Goal: Task Accomplishment & Management: Use online tool/utility

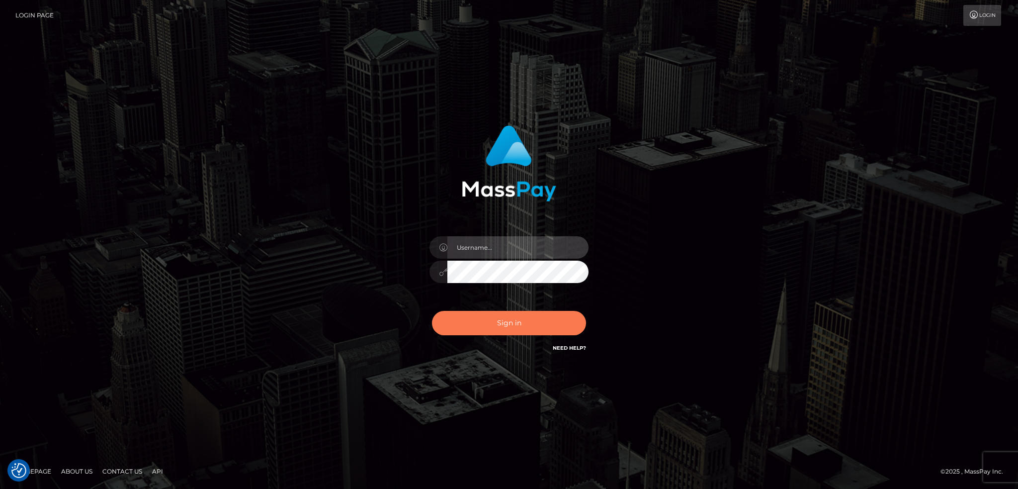
type input "alexstef"
click at [505, 330] on button "Sign in" at bounding box center [509, 323] width 154 height 24
type input "alexstef"
click at [476, 326] on button "Sign in" at bounding box center [509, 323] width 154 height 24
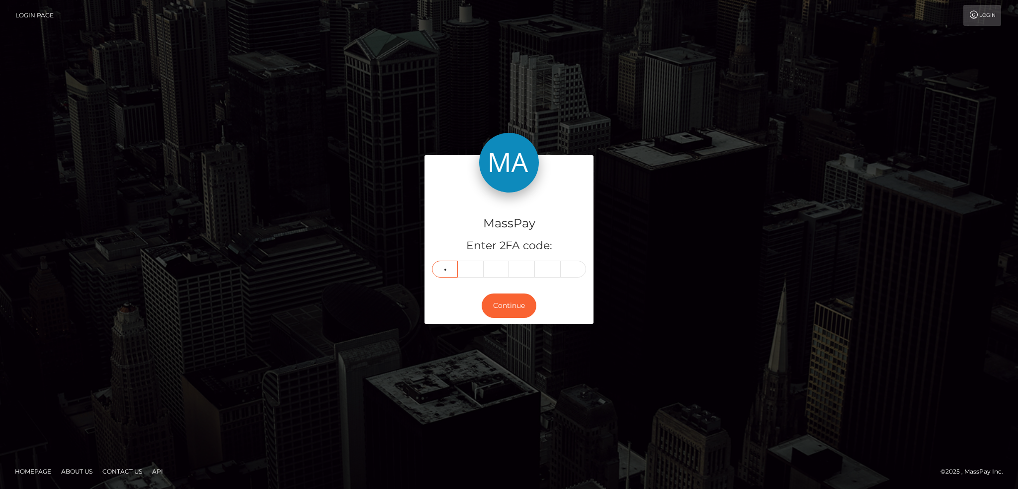
type input "1"
type input "9"
type input "2"
type input "9"
type input "5"
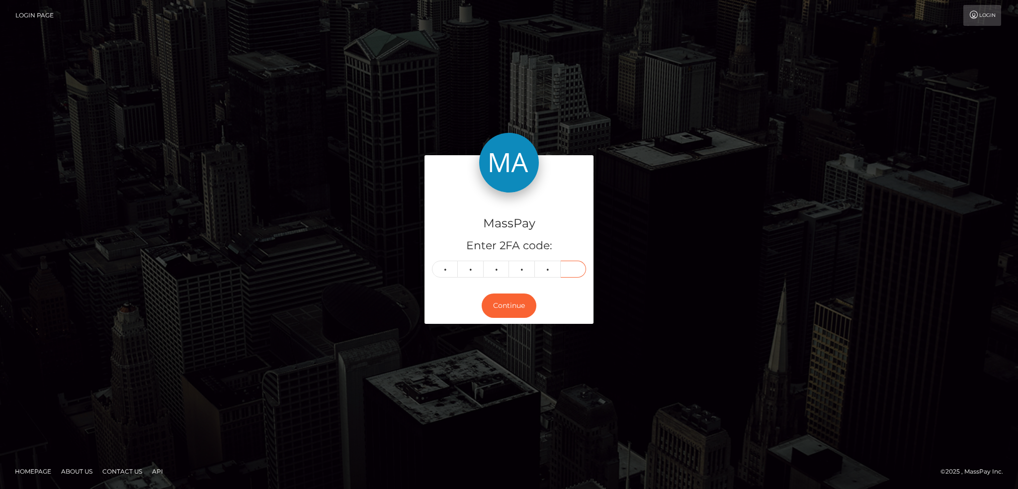
type input "1"
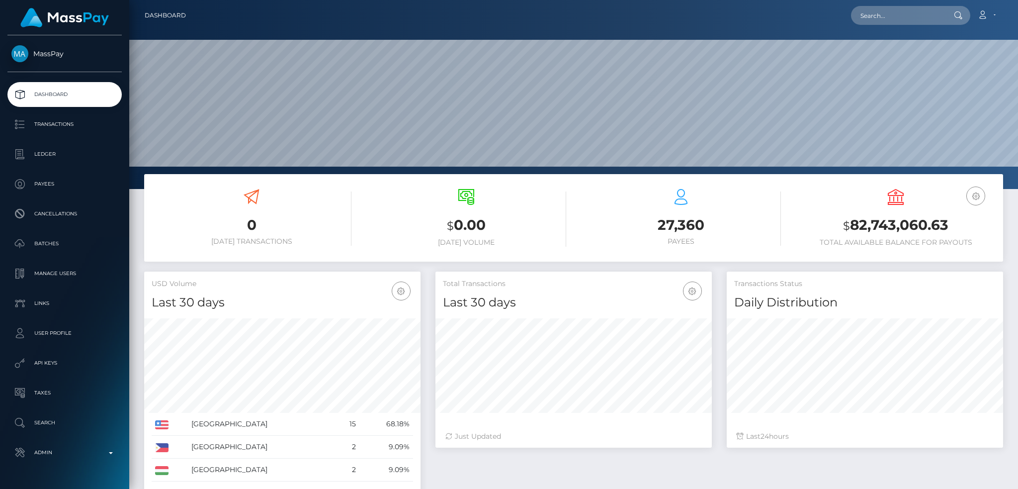
scroll to position [177, 276]
click at [885, 26] on nav "Dashboard Loading... Loading... Account Edit Profile" at bounding box center [573, 15] width 889 height 31
drag, startPoint x: 883, startPoint y: 18, endPoint x: 877, endPoint y: 18, distance: 6.5
click at [884, 18] on input "text" at bounding box center [897, 15] width 93 height 19
paste input "sensationsoles1@gmail.com"
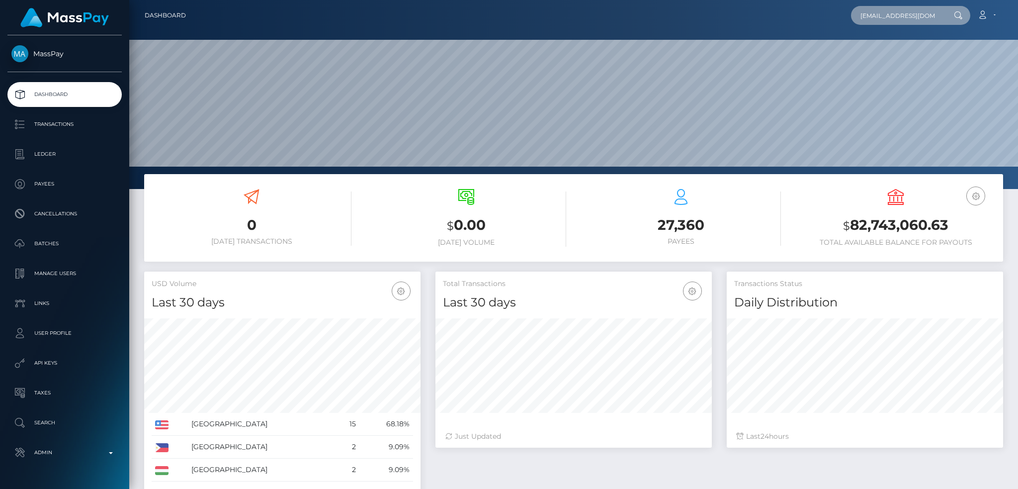
scroll to position [0, 10]
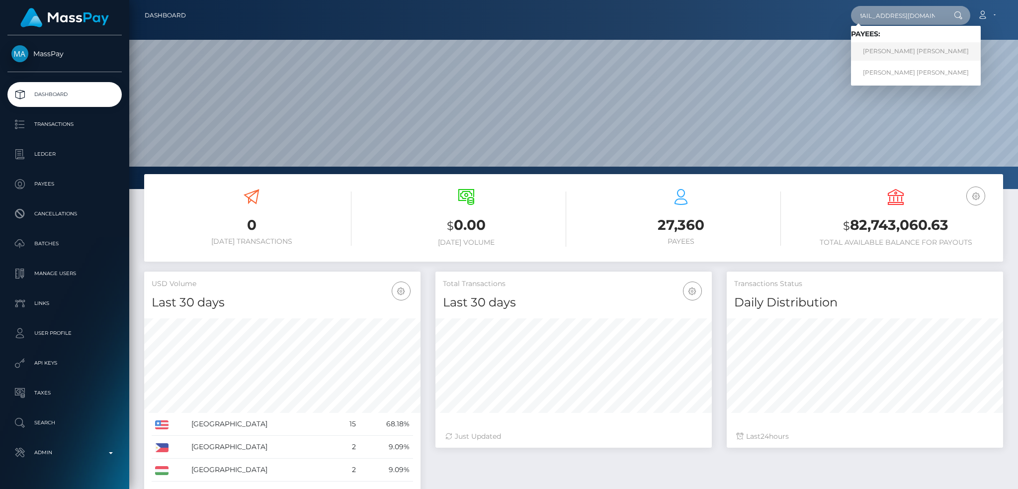
type input "sensationsoles1@gmail.com"
click at [901, 50] on link "CAMERON SIDNEY GOODMAN-WRIGHT" at bounding box center [916, 51] width 130 height 18
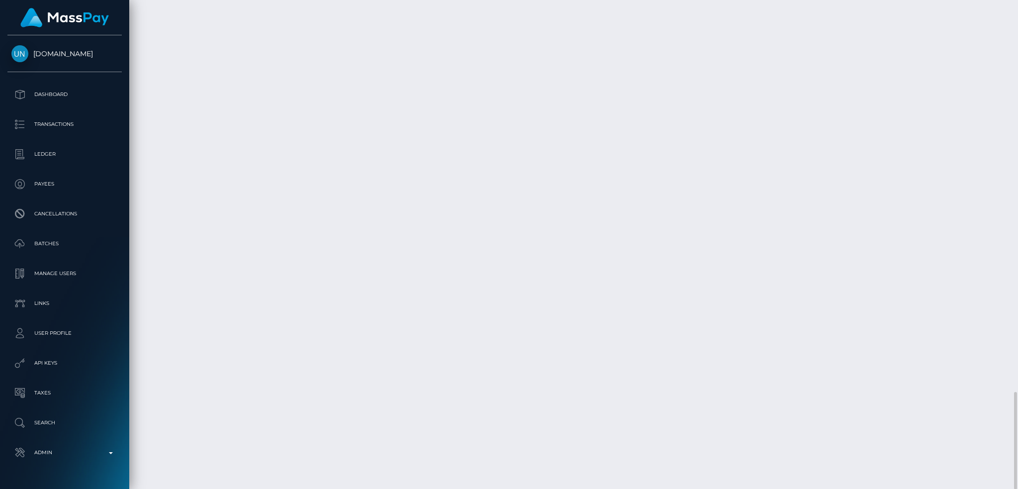
scroll to position [119, 276]
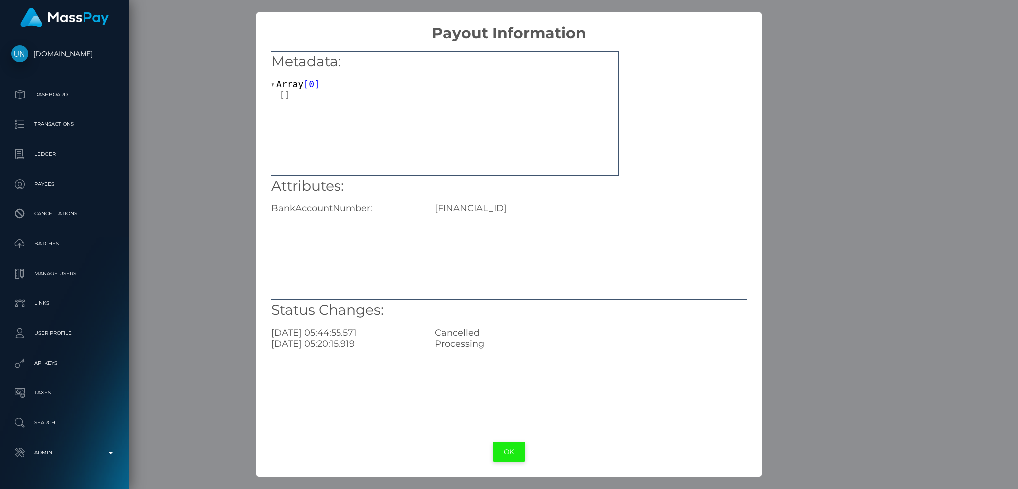
click at [514, 453] on button "OK" at bounding box center [509, 452] width 33 height 20
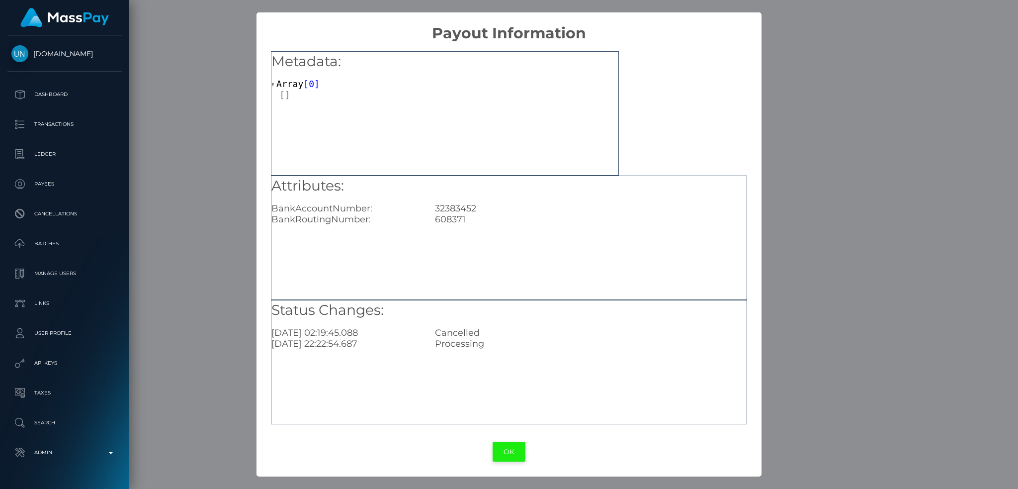
click at [513, 456] on button "OK" at bounding box center [509, 452] width 33 height 20
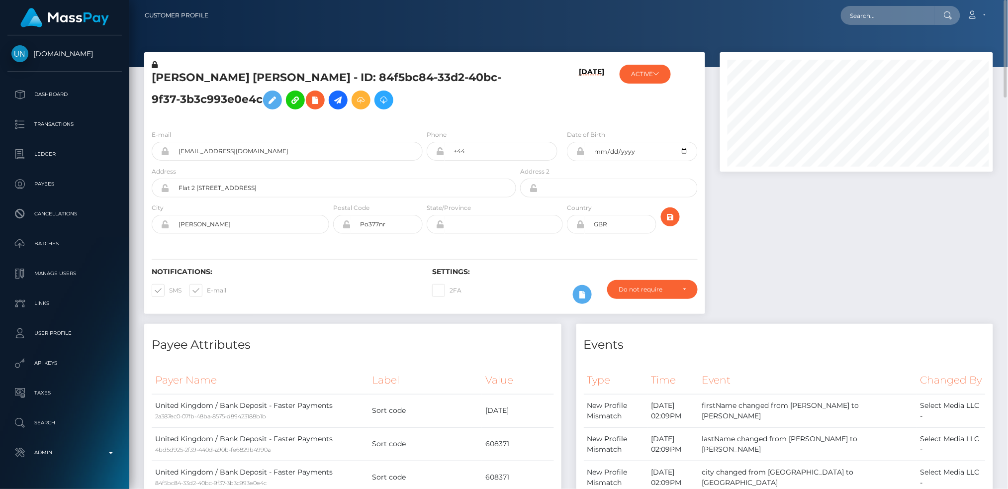
scroll to position [119, 273]
click at [894, 16] on input "text" at bounding box center [887, 15] width 93 height 19
paste input "h.rah73@gmail.com"
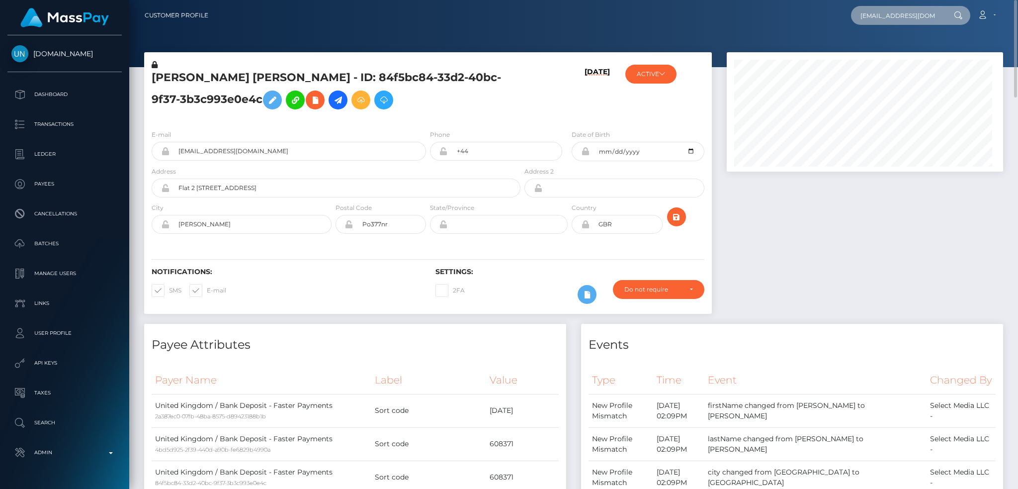
scroll to position [119, 276]
type input "h.rah73@gmail.com"
click at [916, 54] on link "HUSAIN RAHMAN" at bounding box center [891, 51] width 80 height 18
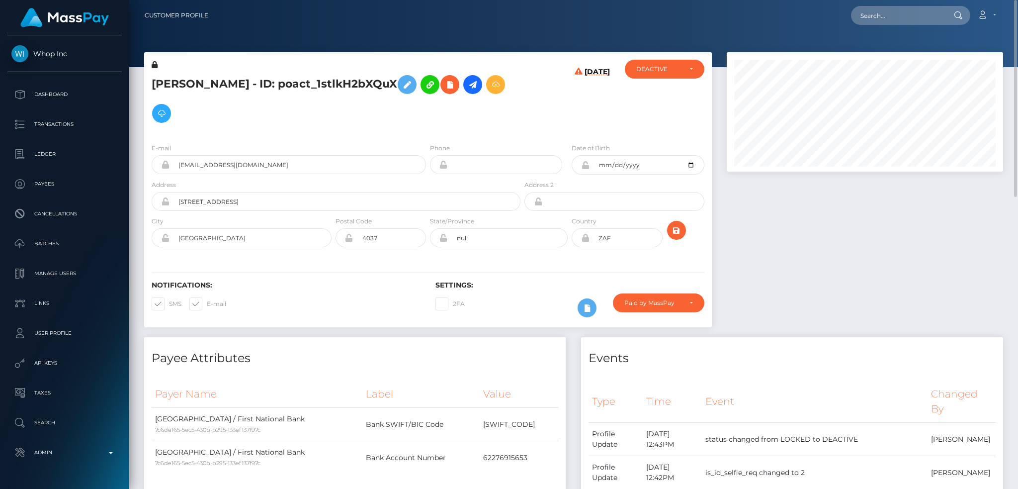
scroll to position [119, 276]
click at [456, 85] on icon at bounding box center [450, 85] width 12 height 12
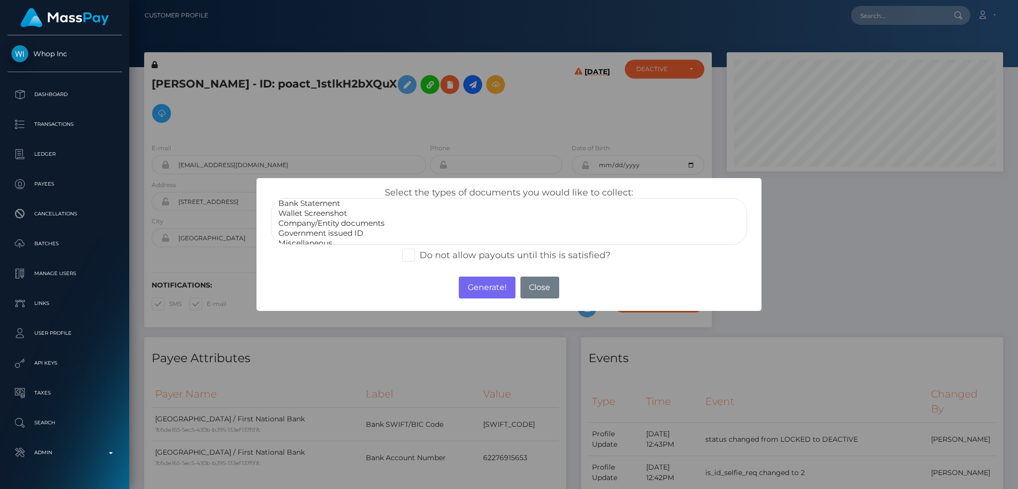
scroll to position [20, 0]
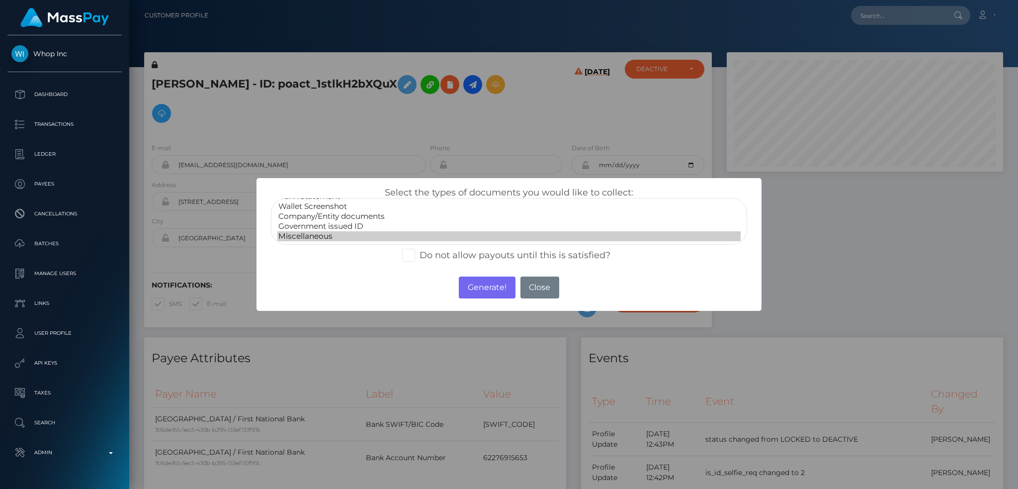
click at [359, 232] on option "Miscellaneous" at bounding box center [508, 236] width 463 height 10
select select "Government issued ID"
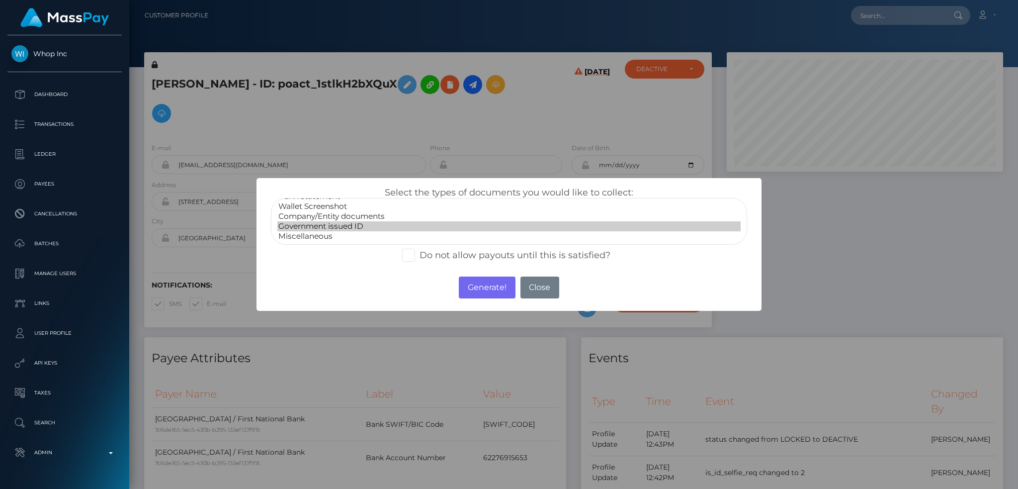
click at [362, 224] on option "Government issued ID" at bounding box center [508, 226] width 463 height 10
click at [484, 289] on button "Generate!" at bounding box center [487, 287] width 56 height 22
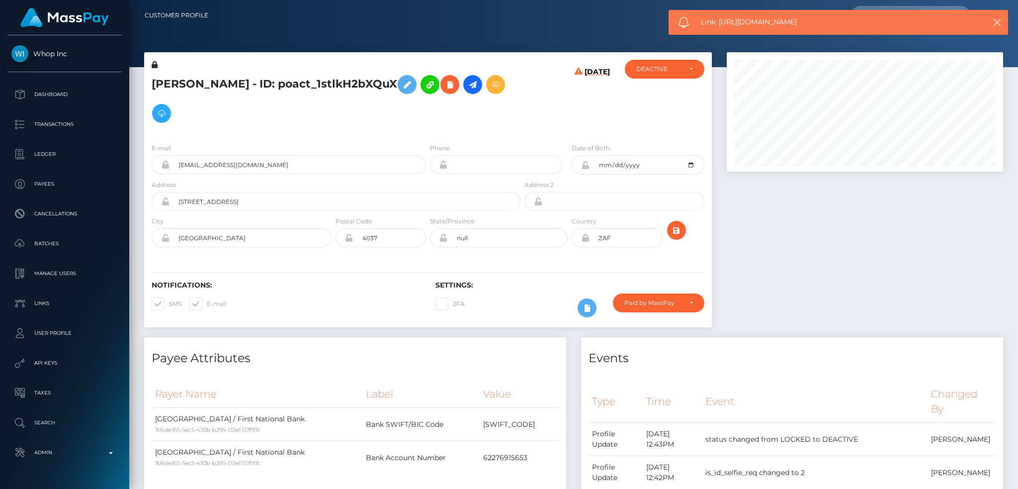
click at [773, 20] on span "Link: [URL][DOMAIN_NAME]" at bounding box center [833, 22] width 265 height 10
click at [773, 20] on span "Link: https://l.maspay.io/UgD7n" at bounding box center [833, 22] width 265 height 10
copy span "Link: https://l.maspay.io/UgD7n"
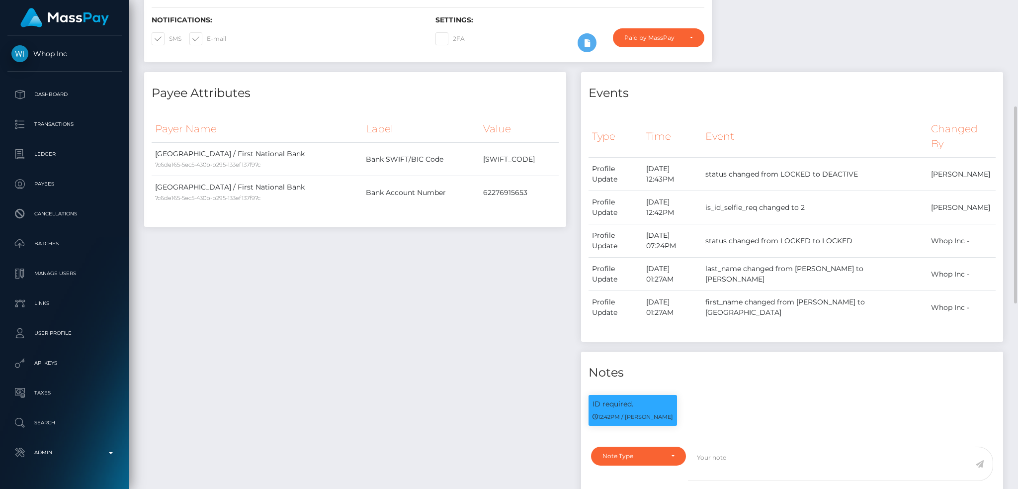
scroll to position [0, 0]
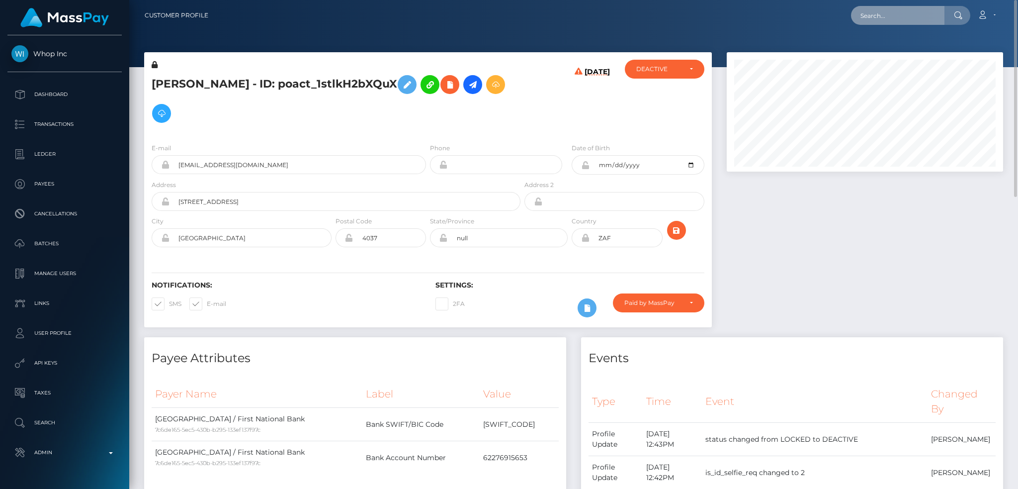
click at [906, 15] on input "text" at bounding box center [897, 15] width 93 height 19
paste input "adityasinghrajput1213@gmail.com"
type input "adityasinghrajput1213@gmail.com"
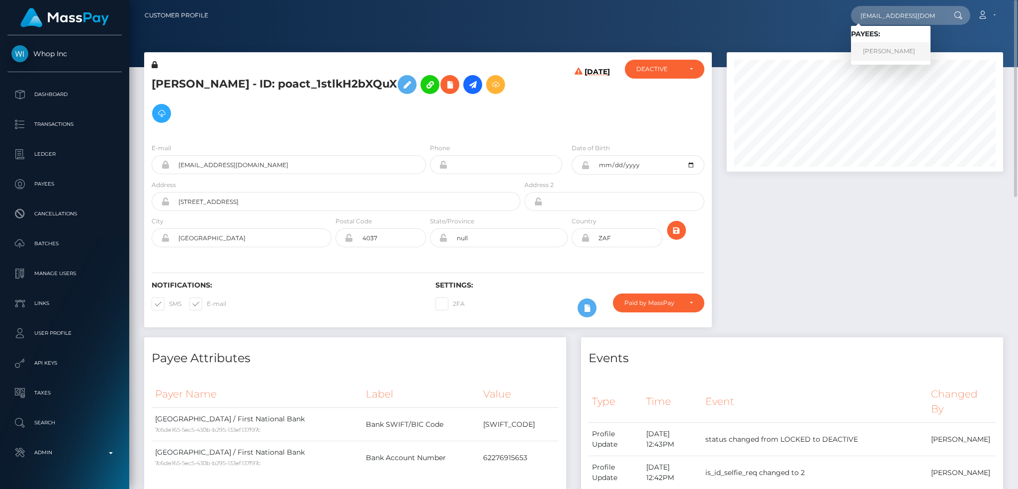
click at [892, 52] on link "NISHA KUMARI" at bounding box center [891, 51] width 80 height 18
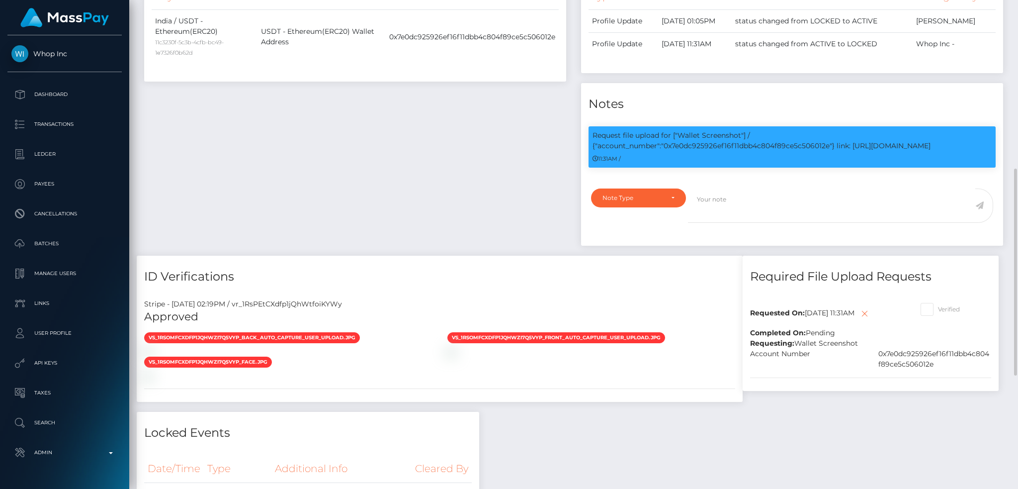
drag, startPoint x: 918, startPoint y: 144, endPoint x: 664, endPoint y: 144, distance: 253.1
click at [664, 144] on p "Request file upload for ["Wallet Screenshot"] / {"account_number":"0x7e0dc92592…" at bounding box center [792, 140] width 399 height 21
copy p "0x7e0dc925926ef16f11dbb4c804f89ce5c506012e"} link: https://l.maspay.io/qgDF3"
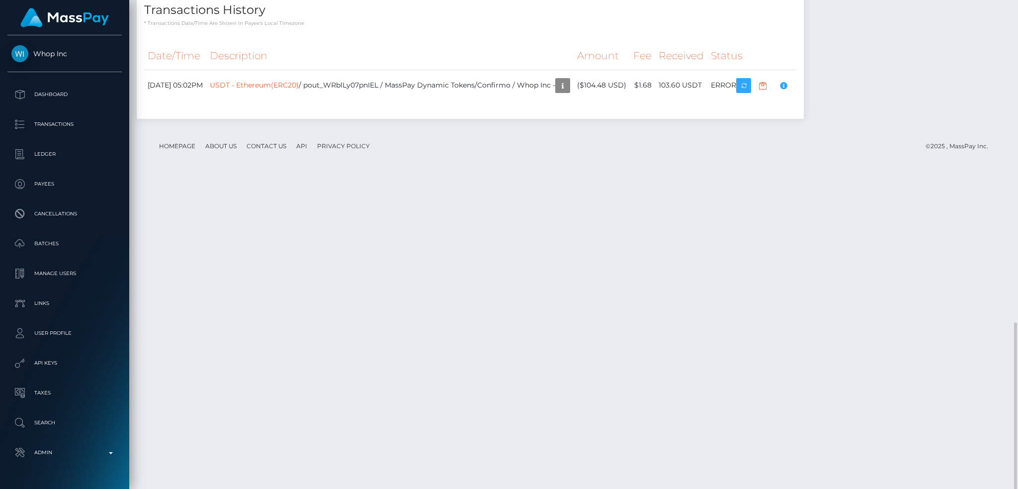
scroll to position [478, 0]
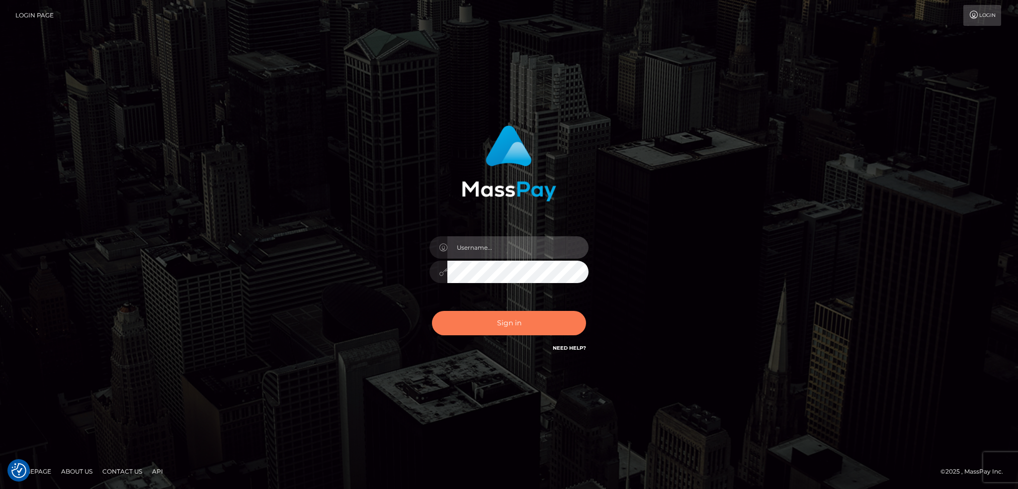
type input "alexstef"
click at [501, 321] on button "Sign in" at bounding box center [509, 323] width 154 height 24
type input "alexstef"
click at [500, 321] on button "Sign in" at bounding box center [509, 323] width 154 height 24
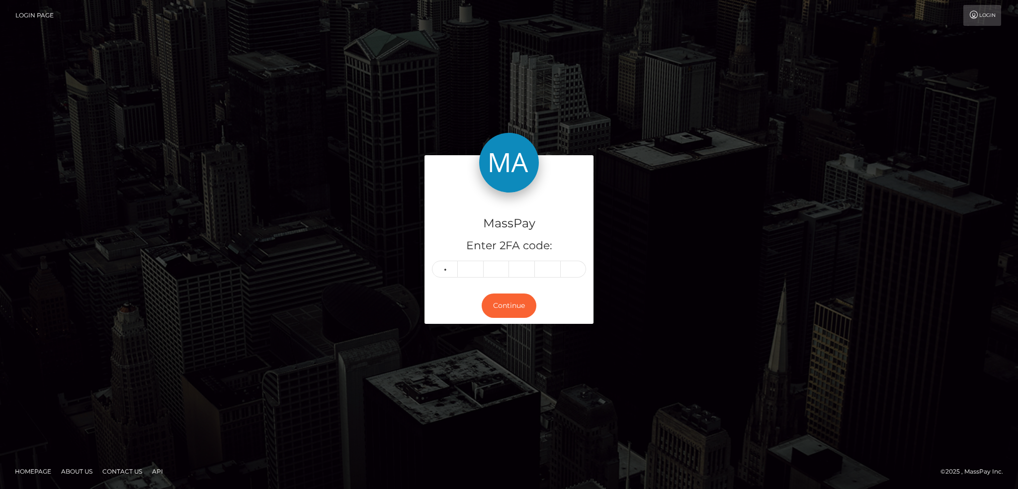
type input "2"
type input "9"
type input "0"
type input "8"
type input "3"
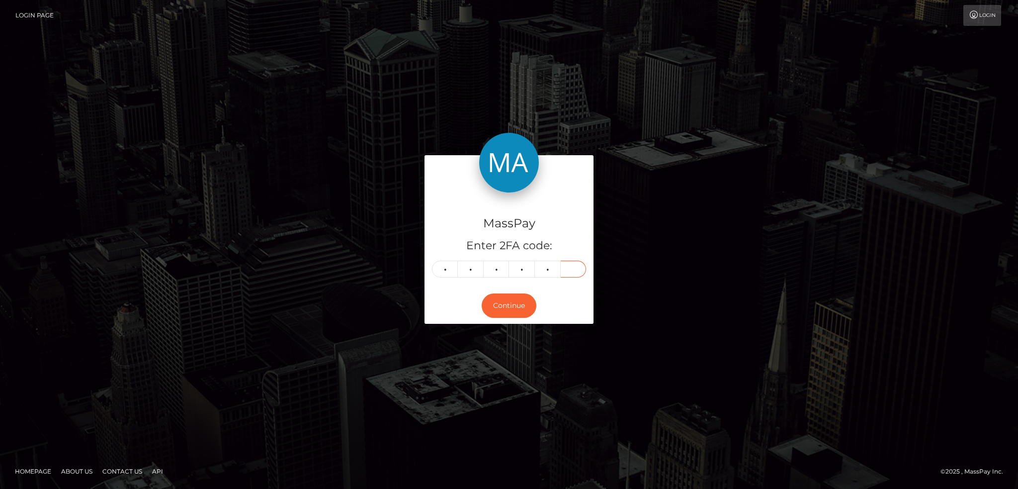
type input "5"
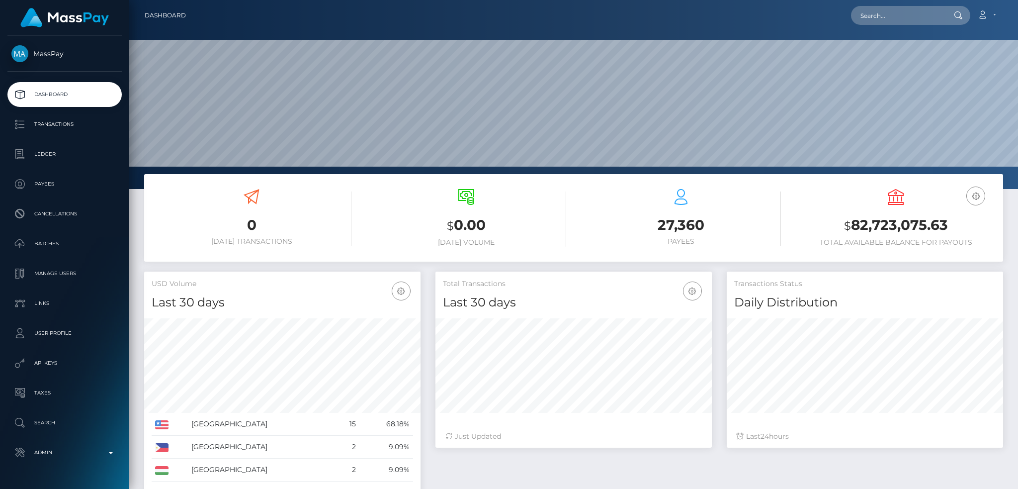
scroll to position [177, 276]
click at [890, 19] on input "text" at bounding box center [897, 15] width 93 height 19
paste input "nitishkumarnks@outlook.com"
type input "nitishkumarnks@outlook.com"
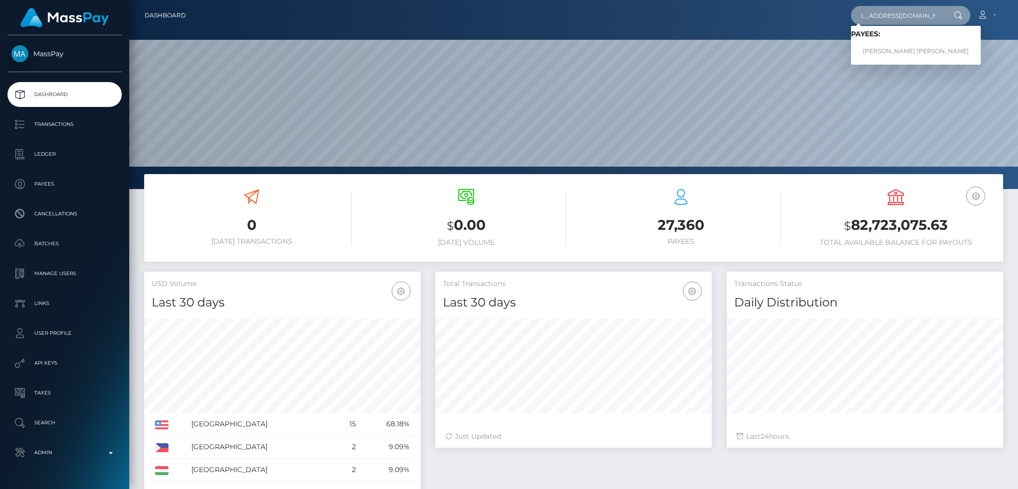
scroll to position [0, 0]
click at [889, 52] on link "NITISH KUMAR NITISH KUMAR" at bounding box center [916, 51] width 130 height 18
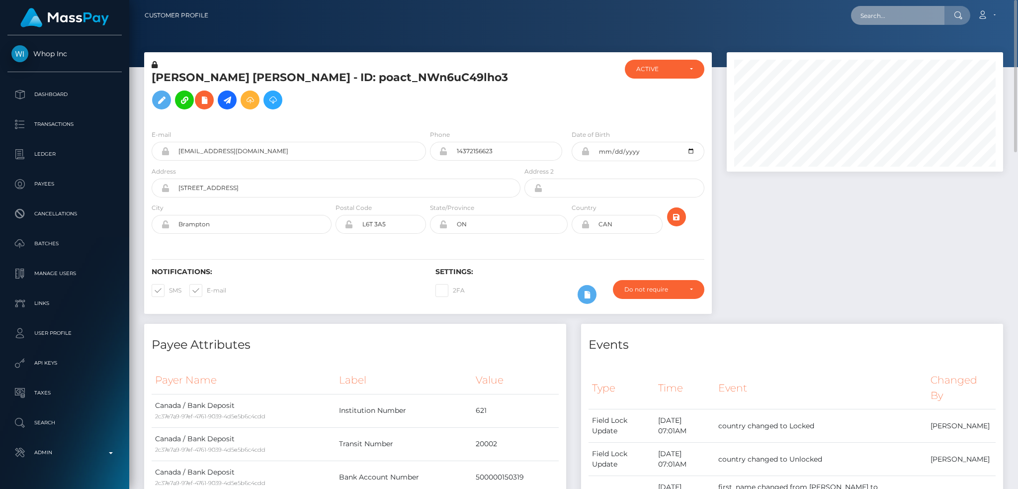
click at [894, 22] on input "text" at bounding box center [897, 15] width 93 height 19
paste input "victoriamm017@gmail.com"
type input "victoriamm017@gmail.com"
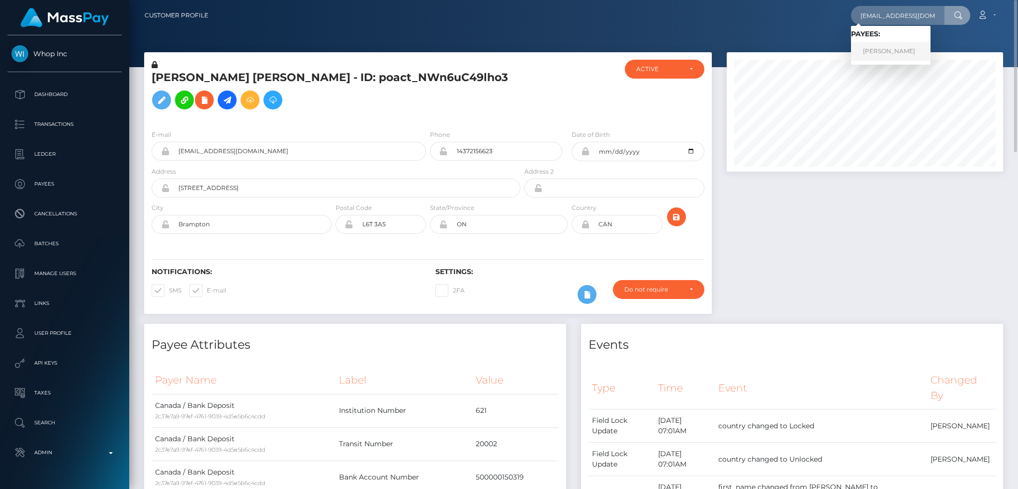
drag, startPoint x: 864, startPoint y: 55, endPoint x: 782, endPoint y: 47, distance: 82.4
click at [865, 55] on link "heidi vegemite" at bounding box center [891, 51] width 80 height 18
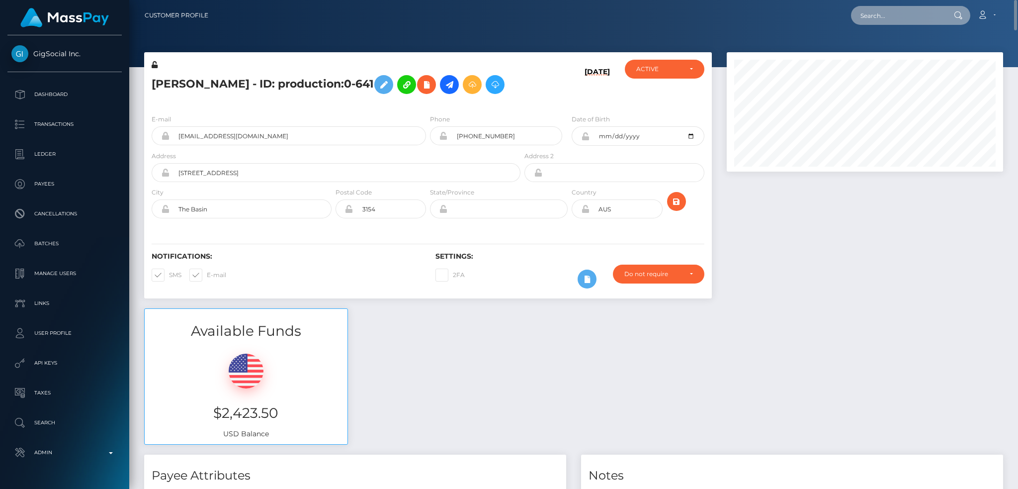
click at [872, 12] on input "text" at bounding box center [897, 15] width 93 height 19
paste input "dreamsweetbakes@gmail.com"
type input "dreamsweetbakes@gmail.com"
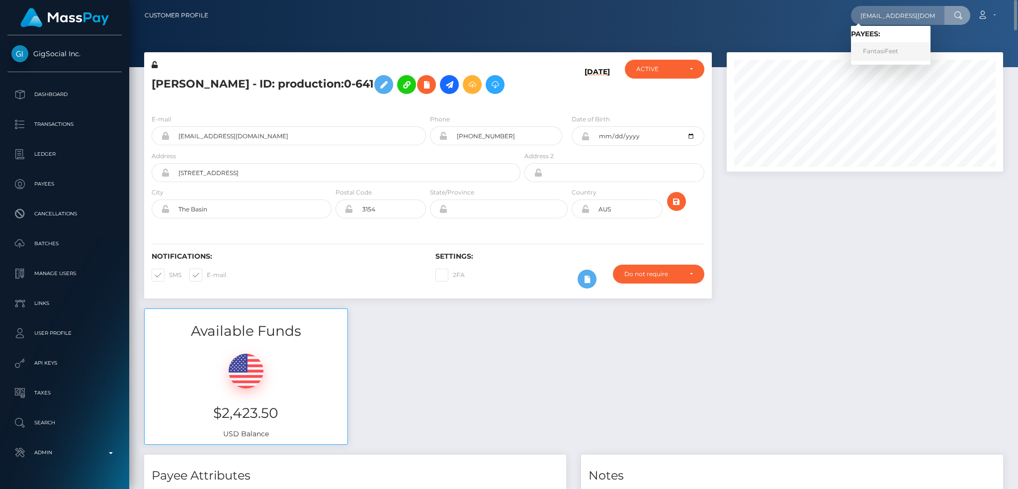
click at [869, 52] on link "FantasiFeet" at bounding box center [891, 51] width 80 height 18
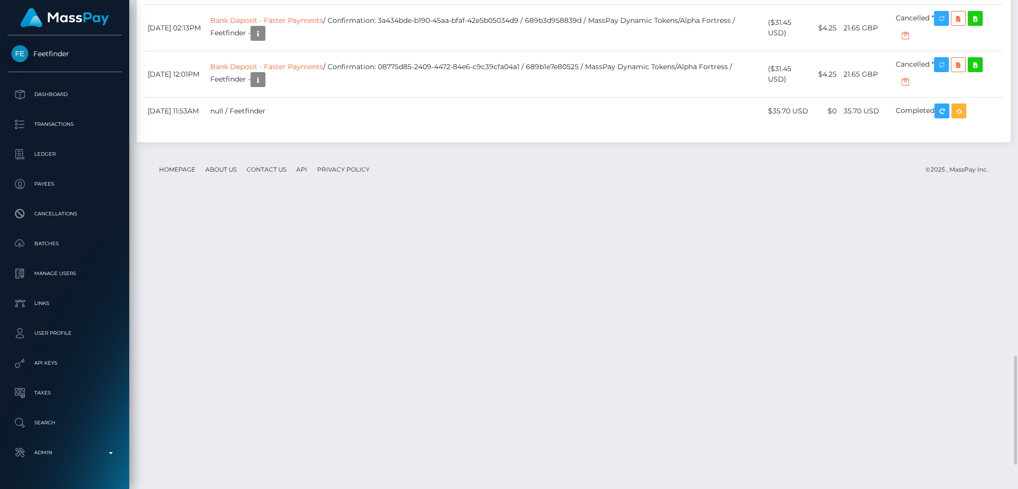
scroll to position [119, 276]
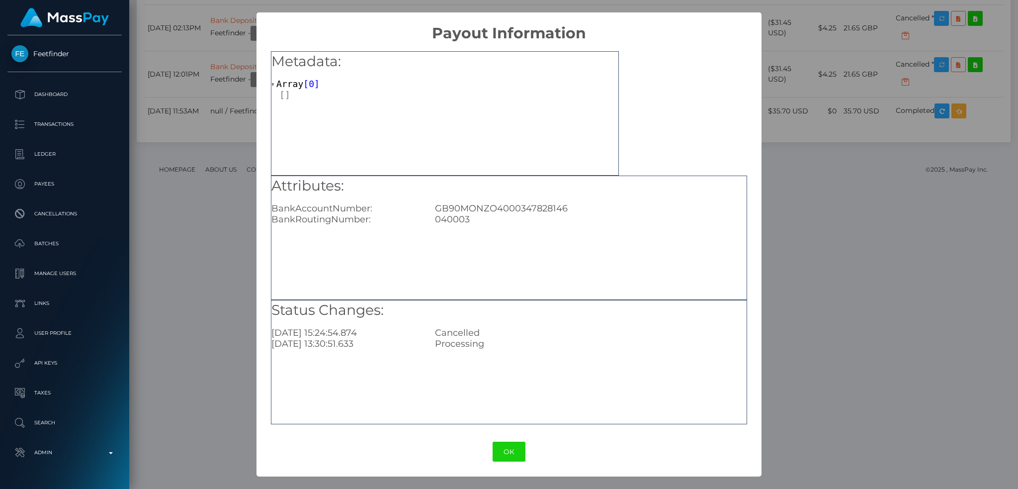
click at [792, 277] on div "× Payout Information Metadata: Array [ 0 ] Attributes: BankAccountNumber: GB90M…" at bounding box center [509, 244] width 1018 height 489
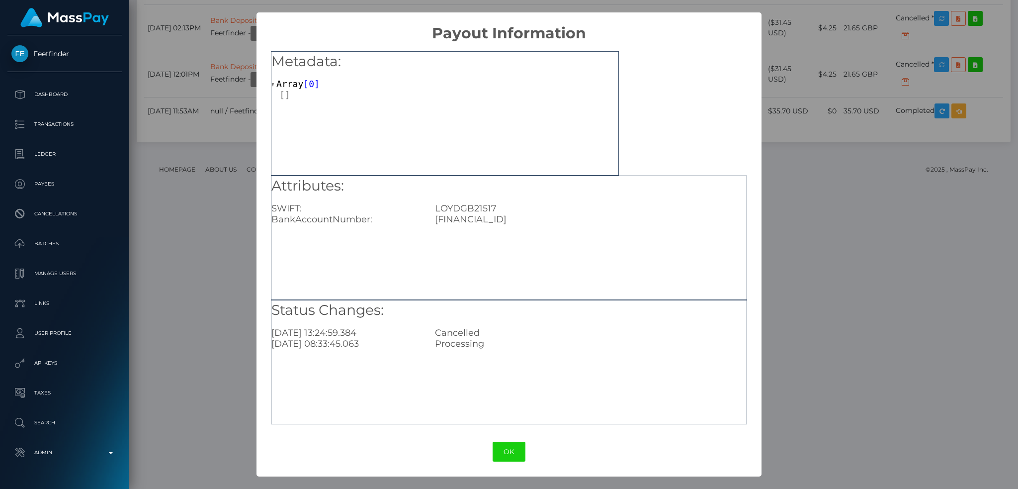
click at [796, 254] on div "× Payout Information Metadata: Array [ 0 ] Attributes: SWIFT: LOYDGB21517 BankA…" at bounding box center [509, 244] width 1018 height 489
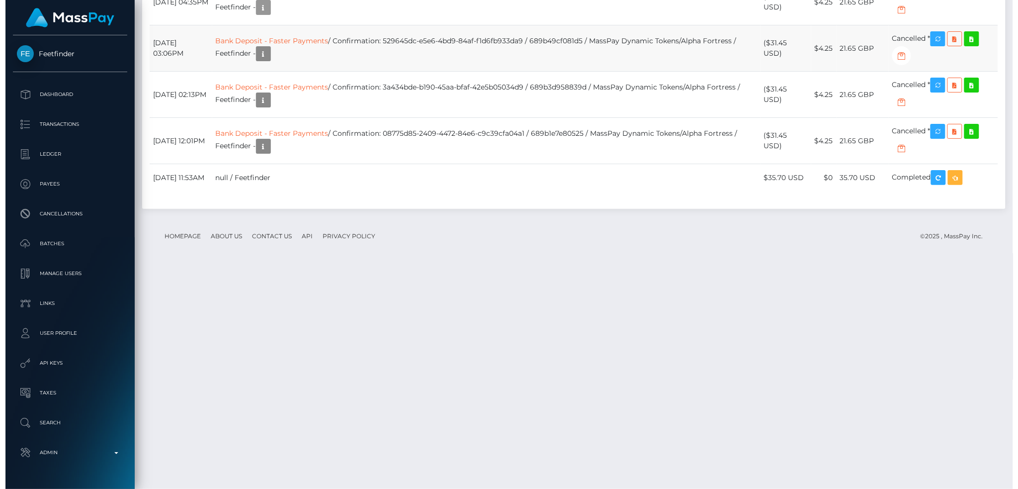
scroll to position [1701, 0]
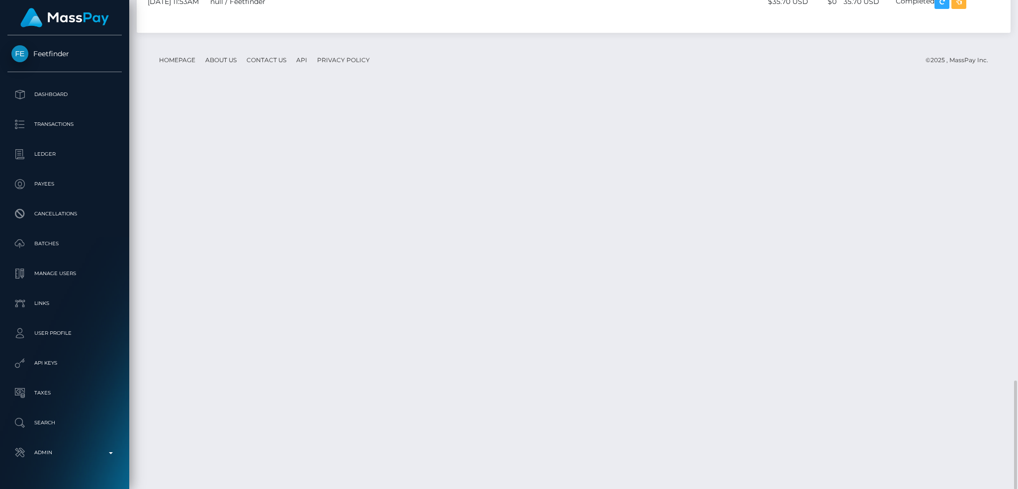
copy td "Bank Deposit - Faster Payments / Confirmation: ccb7691b-921e-4f1d-aeed-4bfc7382…"
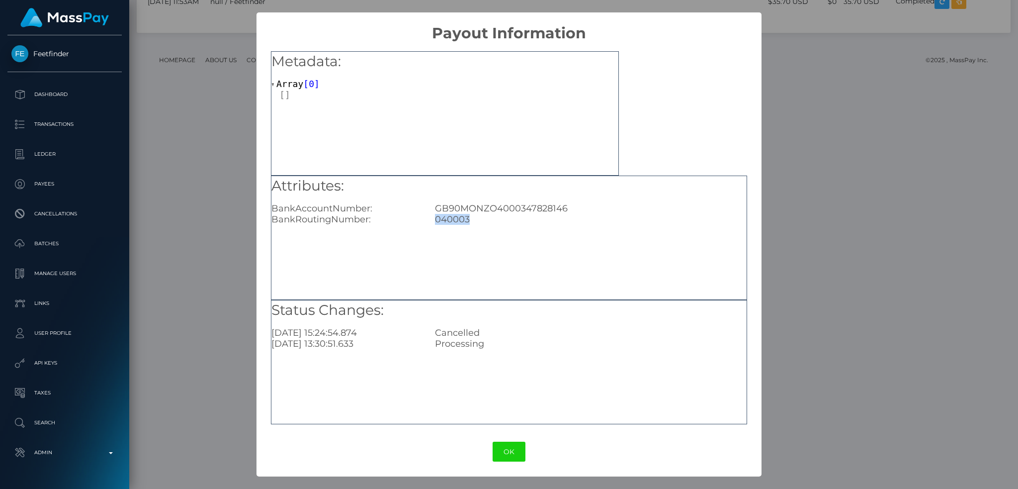
drag, startPoint x: 471, startPoint y: 220, endPoint x: 436, endPoint y: 218, distance: 35.3
click at [436, 218] on div "040003" at bounding box center [591, 219] width 327 height 11
copy div "040003"
click at [212, 191] on div "× Payout Information Metadata: Array [ 0 ] Attributes: BankAccountNumber: GB90M…" at bounding box center [509, 244] width 1018 height 489
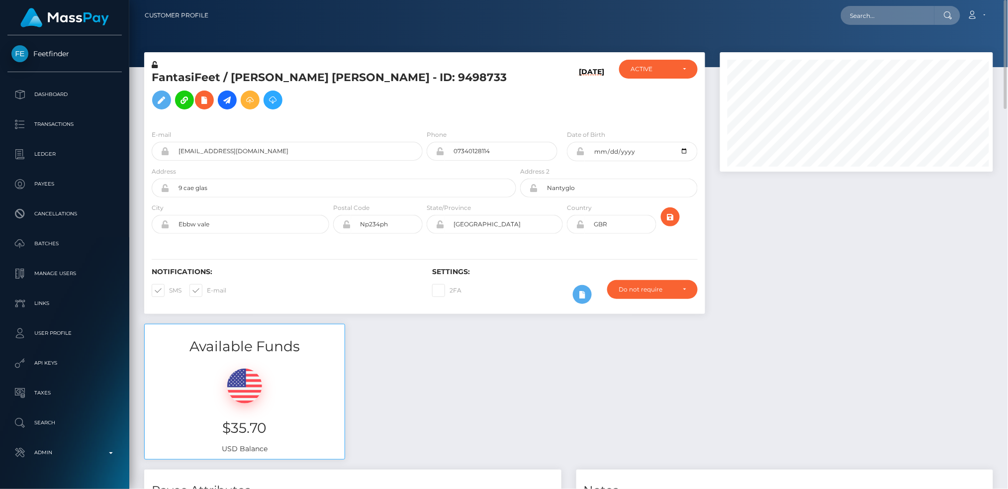
scroll to position [119, 273]
drag, startPoint x: 885, startPoint y: 16, endPoint x: 838, endPoint y: 13, distance: 46.9
click at [885, 16] on input "text" at bounding box center [887, 15] width 93 height 19
paste input "poact_hIyNDFUHTGJz"
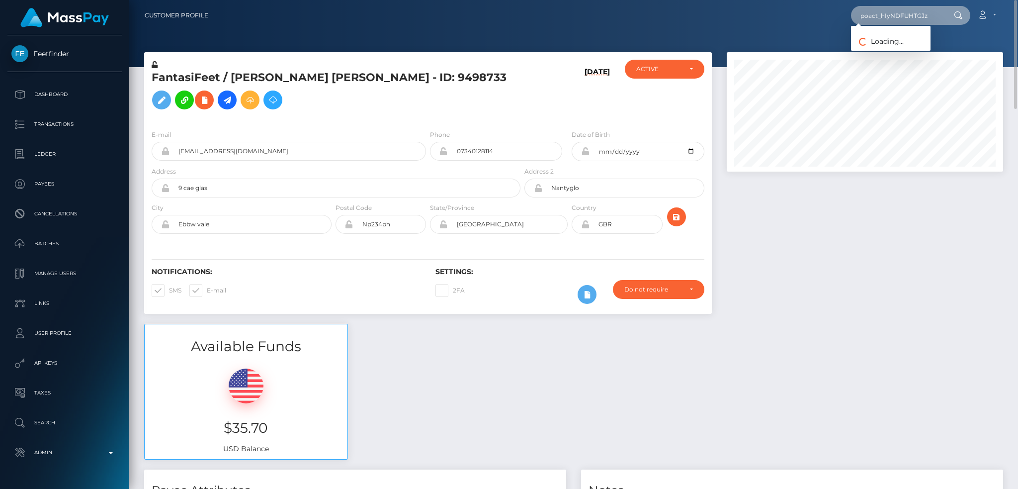
scroll to position [119, 276]
type input "poact_hIyNDFUHTGJz"
click at [873, 52] on link "Favour Umondia" at bounding box center [891, 51] width 80 height 18
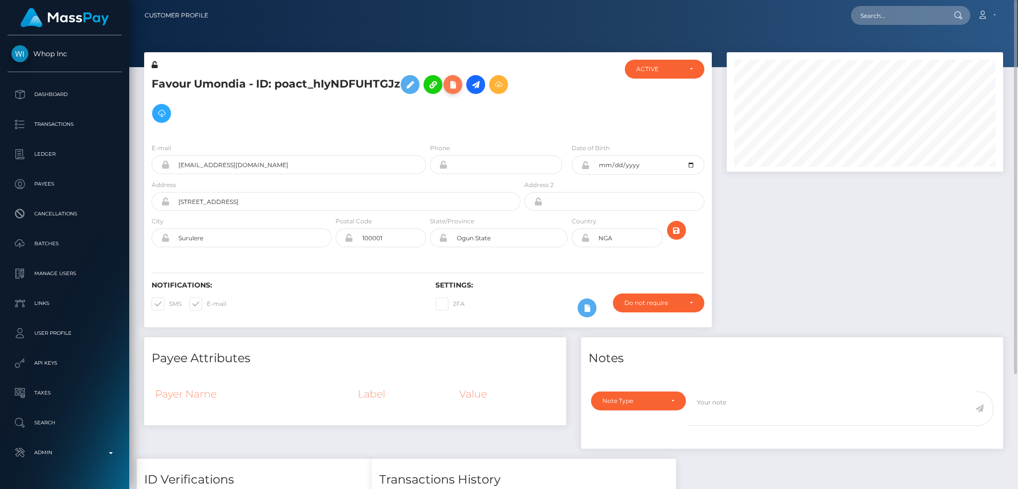
click at [459, 89] on icon at bounding box center [453, 85] width 12 height 12
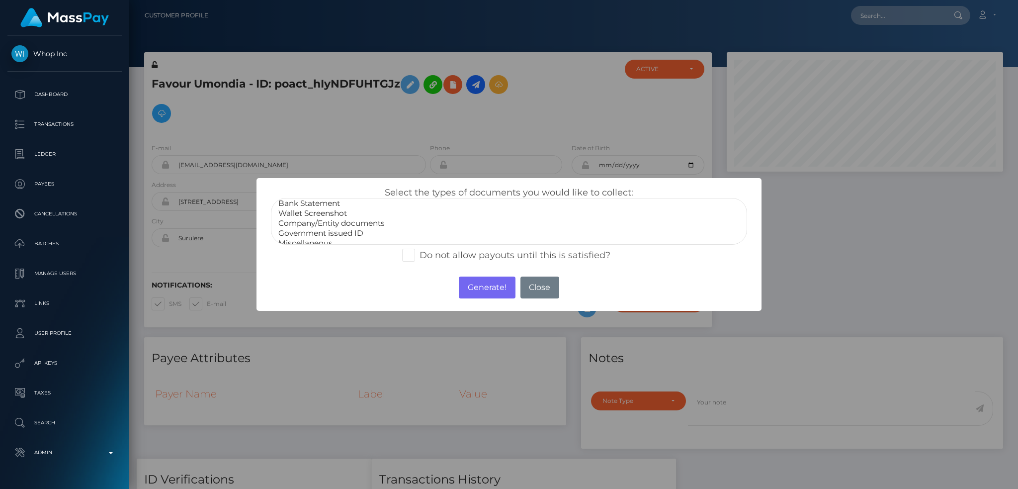
scroll to position [20, 0]
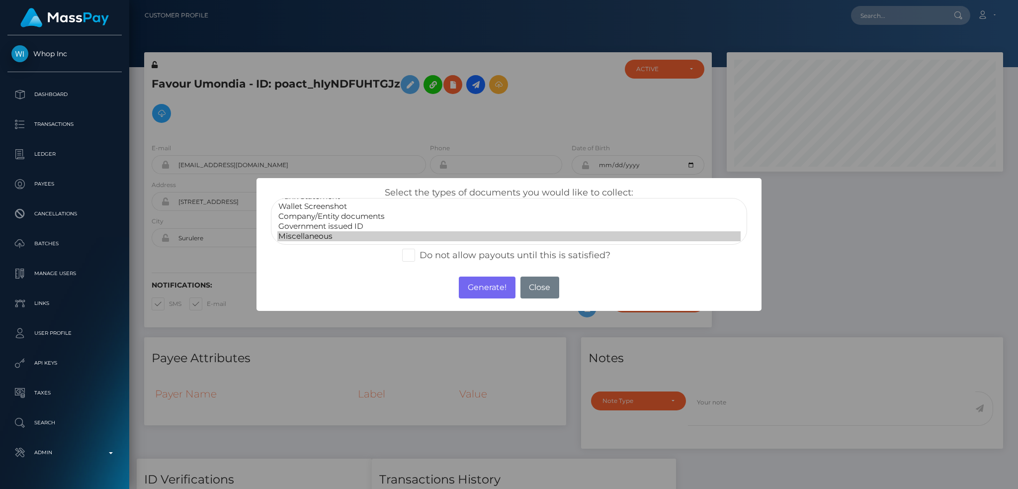
click at [360, 232] on option "Miscellaneous" at bounding box center [508, 236] width 463 height 10
select select "Government issued ID"
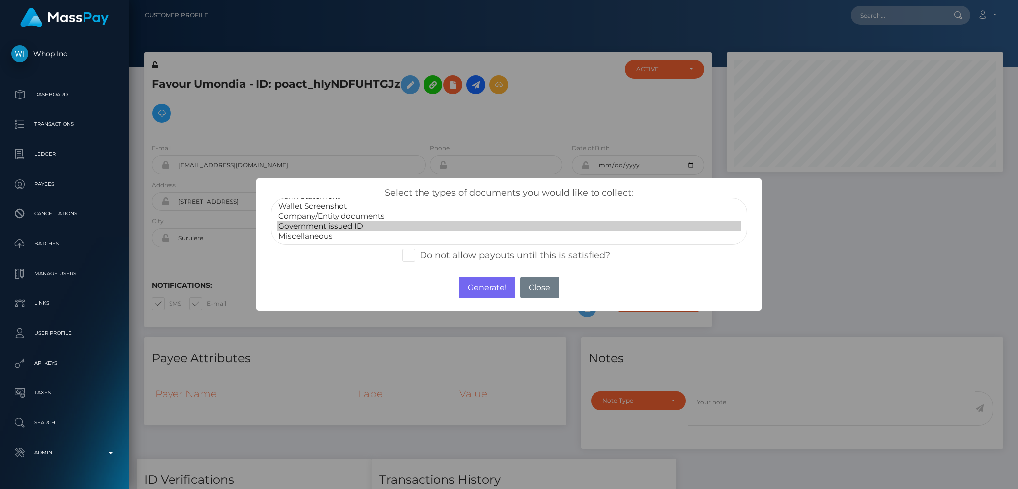
click at [346, 223] on option "Government issued ID" at bounding box center [508, 226] width 463 height 10
click at [473, 285] on button "Generate!" at bounding box center [487, 287] width 56 height 22
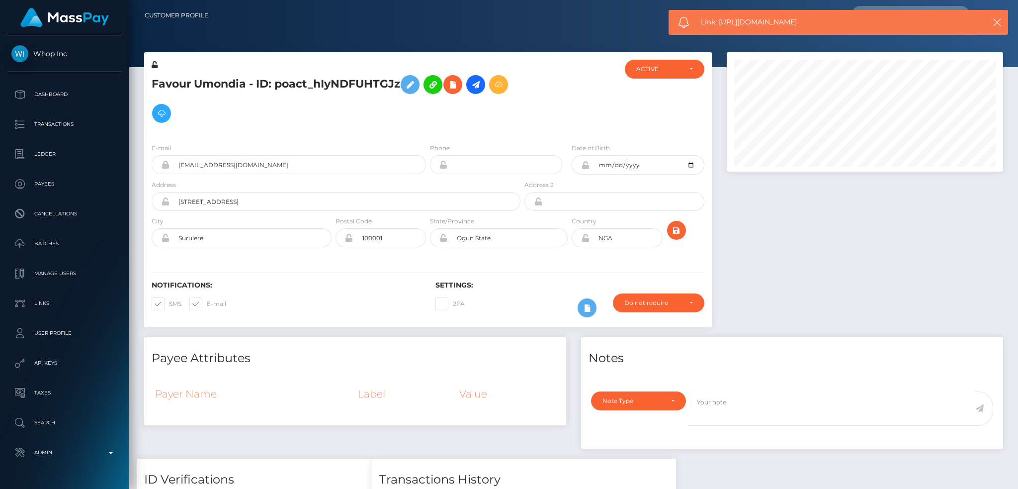
click at [752, 36] on div at bounding box center [573, 33] width 889 height 67
click at [754, 31] on div "Link: https://l.maspay.io/QgFyF" at bounding box center [839, 22] width 340 height 25
click at [754, 29] on div "Link: https://l.maspay.io/QgFyF" at bounding box center [839, 22] width 340 height 25
click at [755, 28] on div "Link: https://l.maspay.io/QgFyF" at bounding box center [839, 22] width 340 height 25
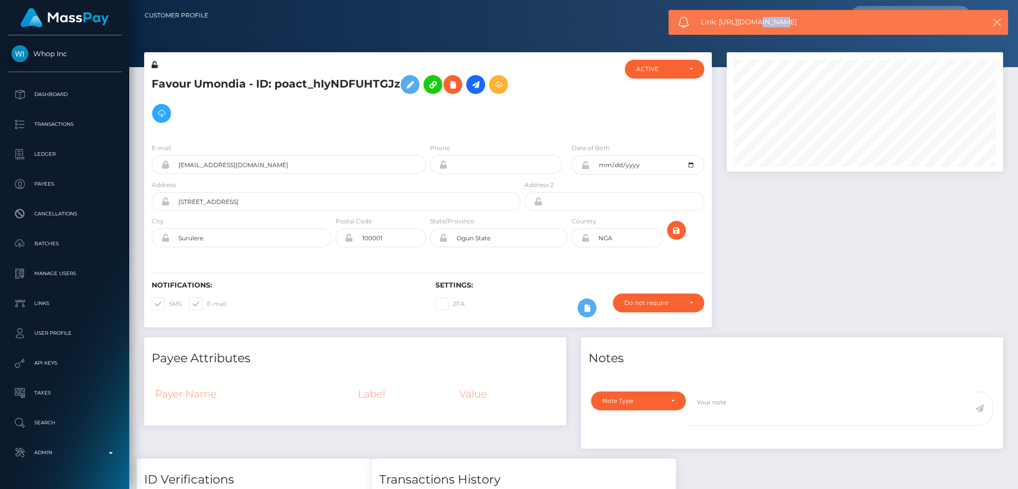
copy span "Link: https://l.maspay.io/QgFyF"
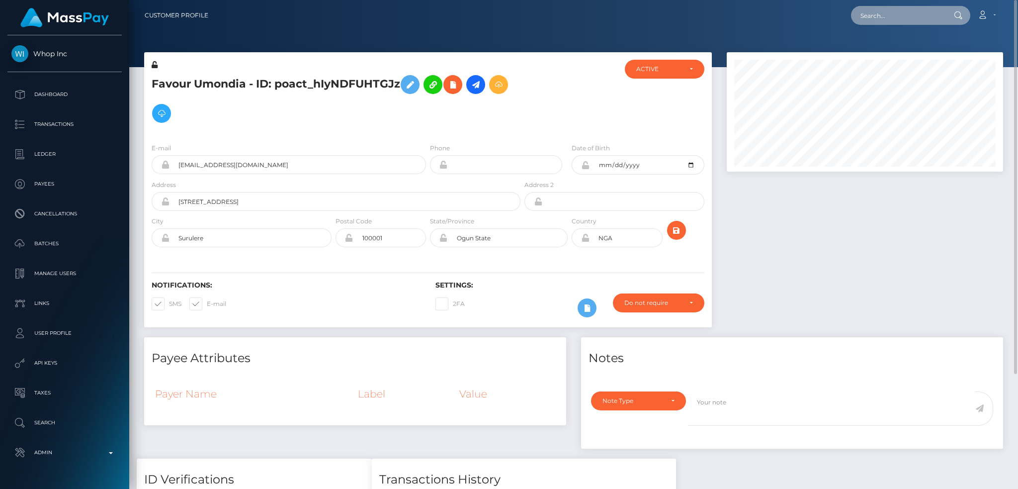
click at [904, 14] on input "text" at bounding box center [897, 15] width 93 height 19
paste input "poact_VJ4kljR6NFPM"
type input "poact_VJ4kljR6NFPM"
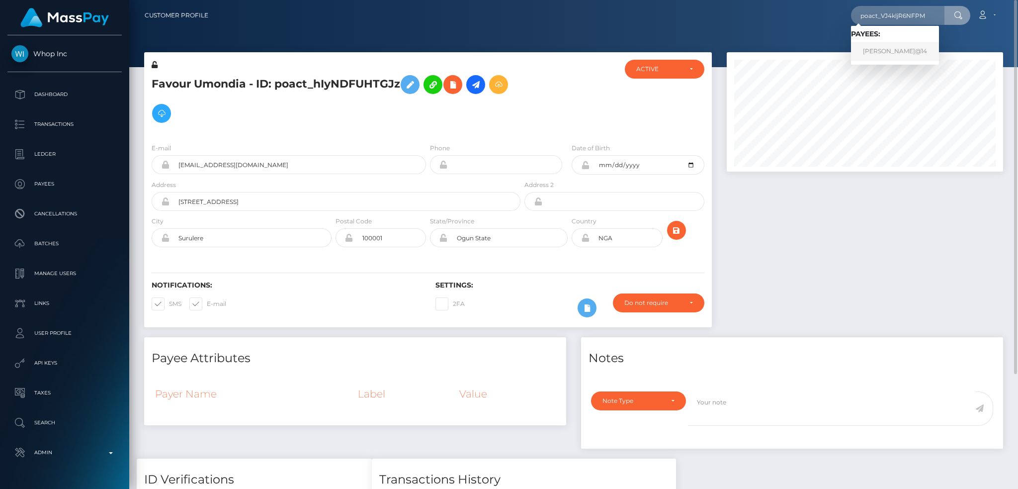
click at [882, 48] on link "Hassan Adebisi@14" at bounding box center [895, 51] width 88 height 18
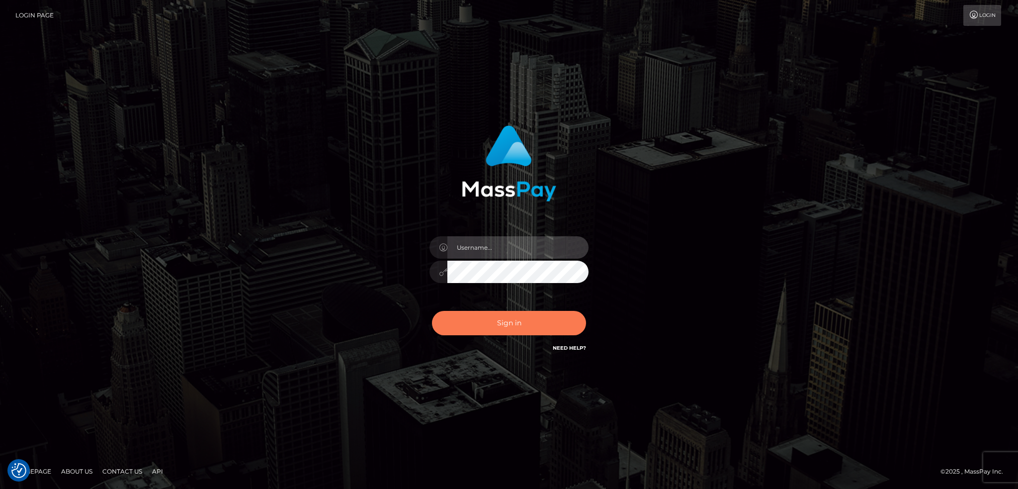
type input "alexstef"
click at [511, 319] on button "Sign in" at bounding box center [509, 323] width 154 height 24
type input "alexstef"
click at [514, 322] on button "Sign in" at bounding box center [509, 323] width 154 height 24
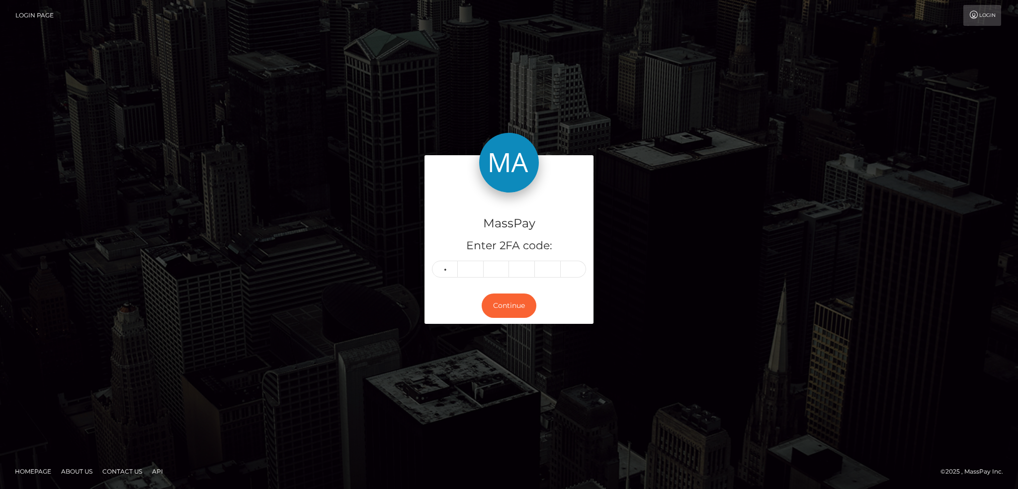
type input "9"
type input "8"
type input "2"
type input "5"
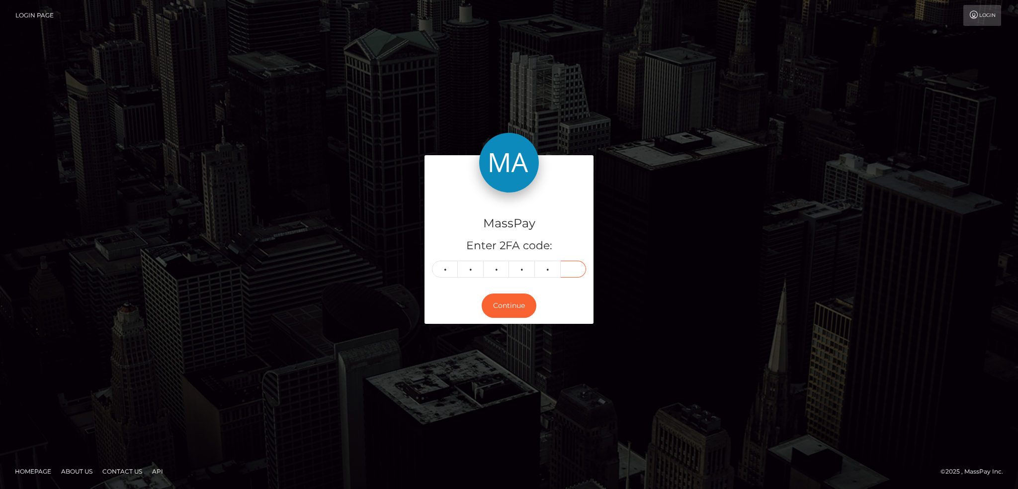
type input "6"
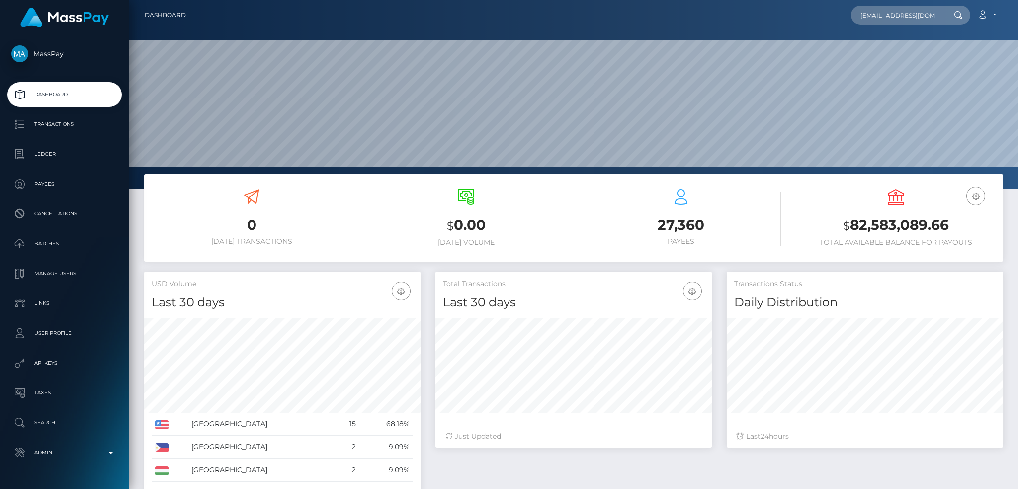
scroll to position [177, 276]
type input "[EMAIL_ADDRESS][DOMAIN_NAME]"
drag, startPoint x: 896, startPoint y: 52, endPoint x: 635, endPoint y: 38, distance: 261.4
click at [895, 52] on link "[PERSON_NAME] [PERSON_NAME]" at bounding box center [916, 51] width 130 height 18
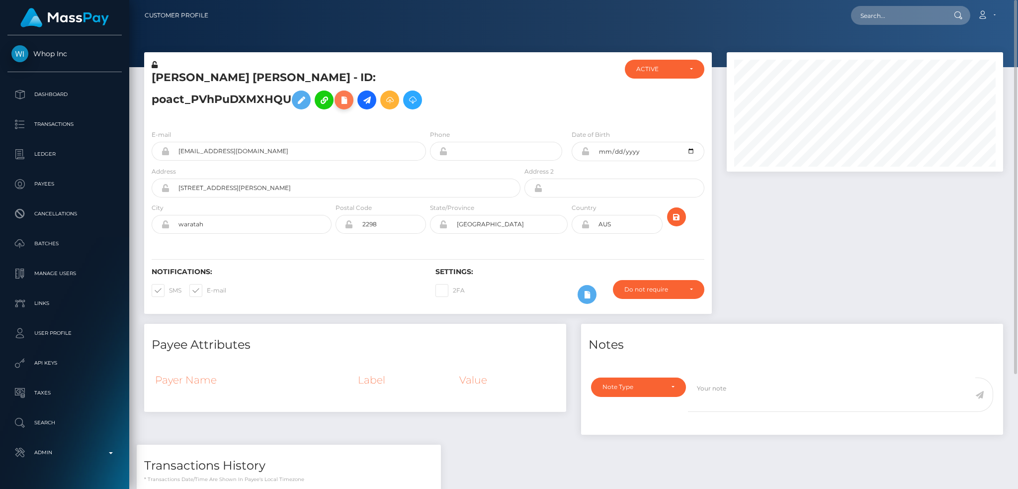
click at [350, 94] on icon at bounding box center [344, 100] width 12 height 12
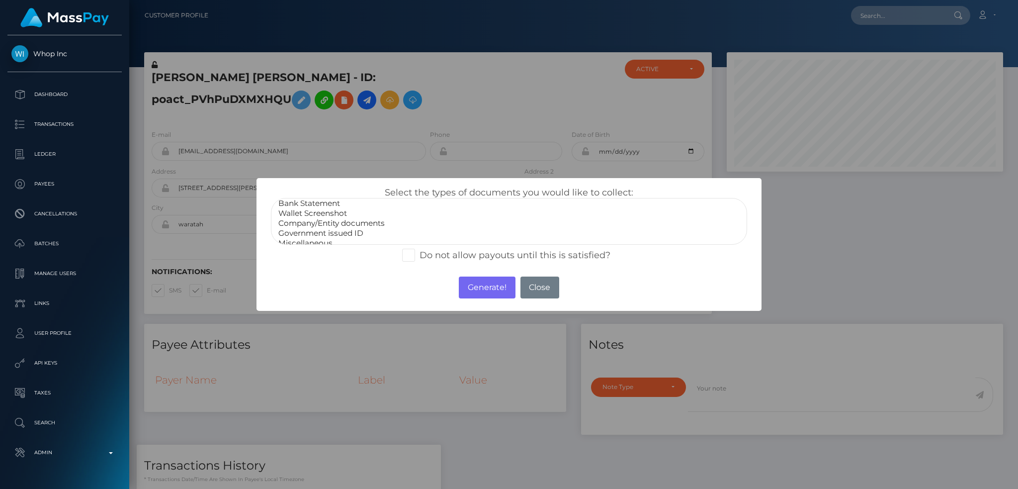
scroll to position [20, 0]
select select "Government issued ID"
click at [348, 227] on option "Government issued ID" at bounding box center [508, 226] width 463 height 10
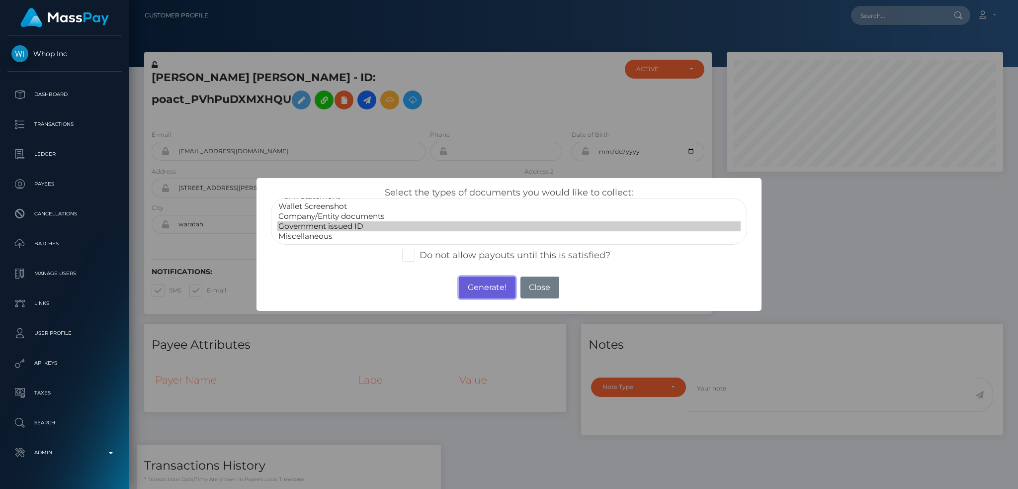
click at [495, 290] on button "Generate!" at bounding box center [487, 287] width 56 height 22
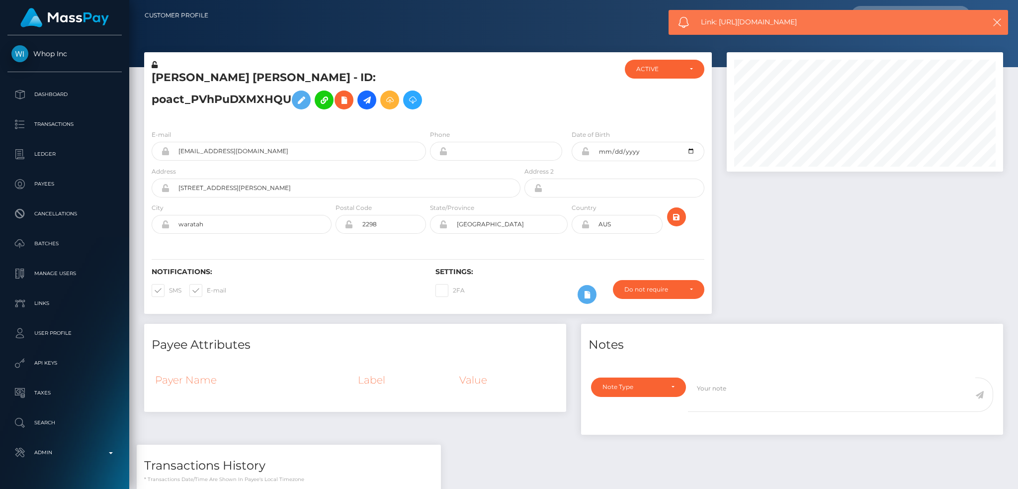
click at [745, 20] on span "Link: https://l.maspay.io/AgFaK" at bounding box center [833, 22] width 265 height 10
copy span "Link: https://l.maspay.io/AgFaK"
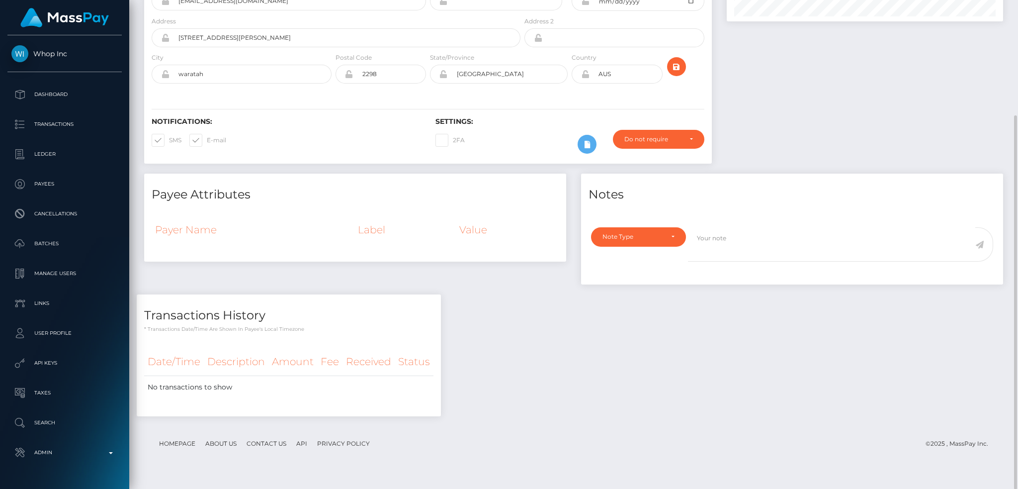
scroll to position [0, 0]
